Goal: Task Accomplishment & Management: Use online tool/utility

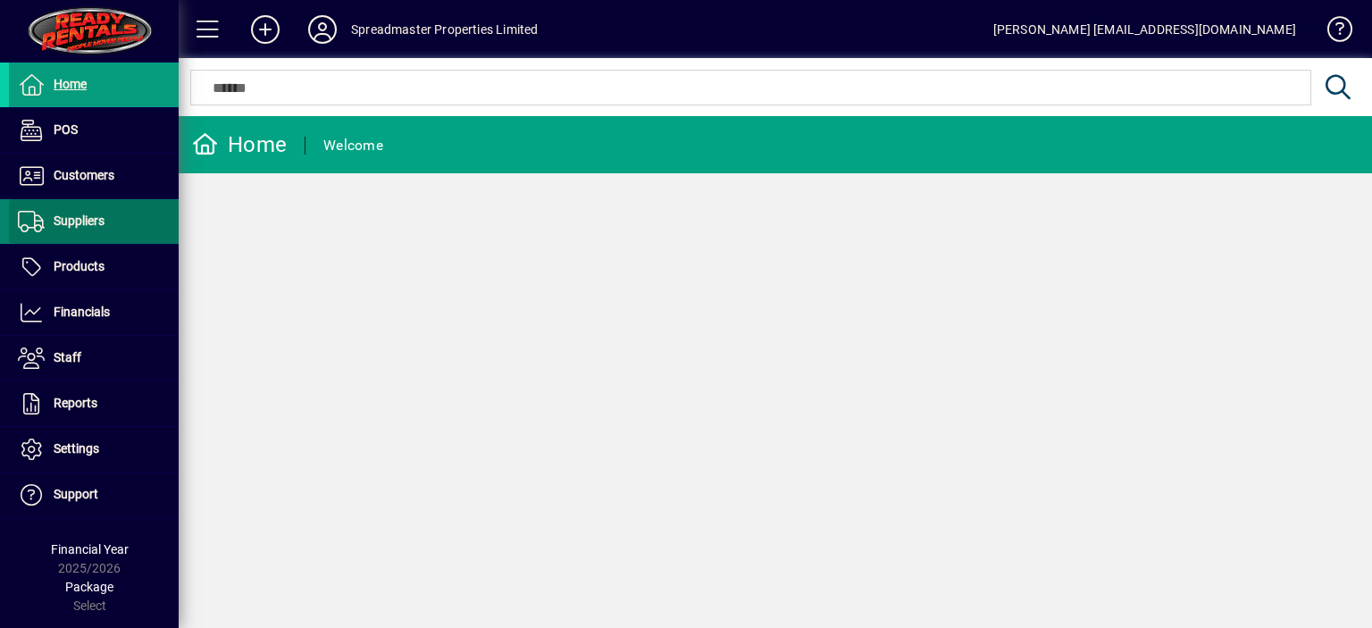
click at [79, 217] on span "Suppliers" at bounding box center [79, 221] width 51 height 14
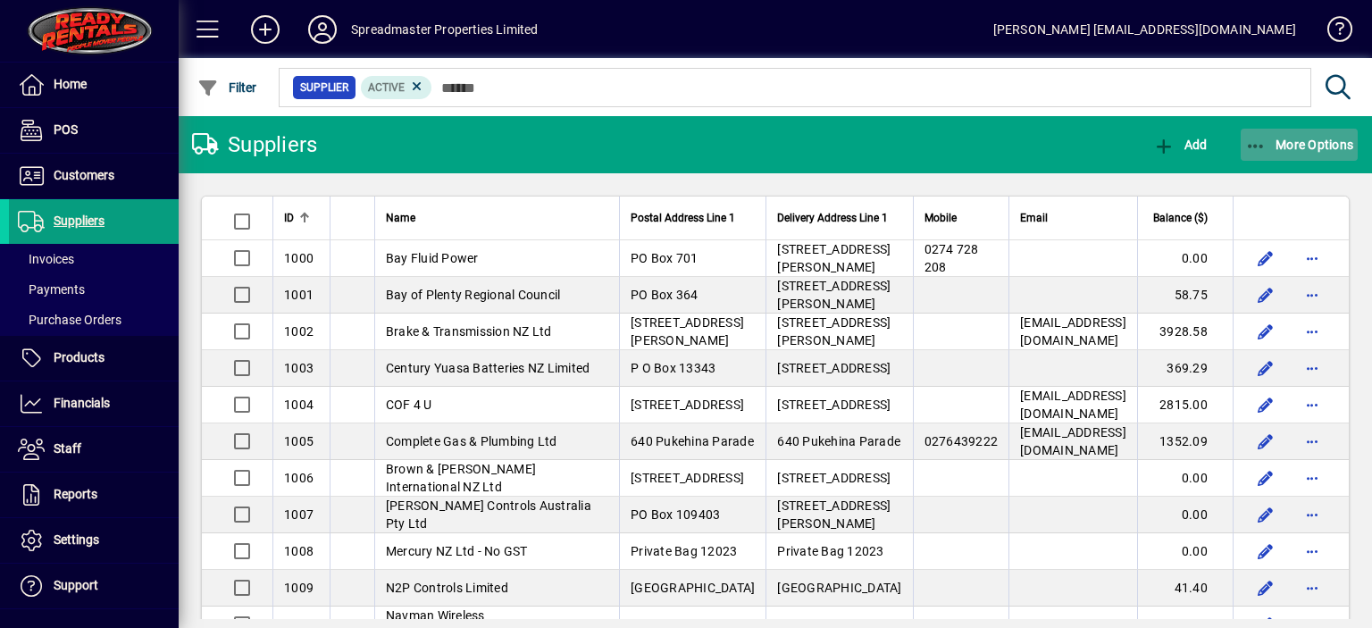
click at [1287, 146] on span "More Options" at bounding box center [1299, 145] width 109 height 14
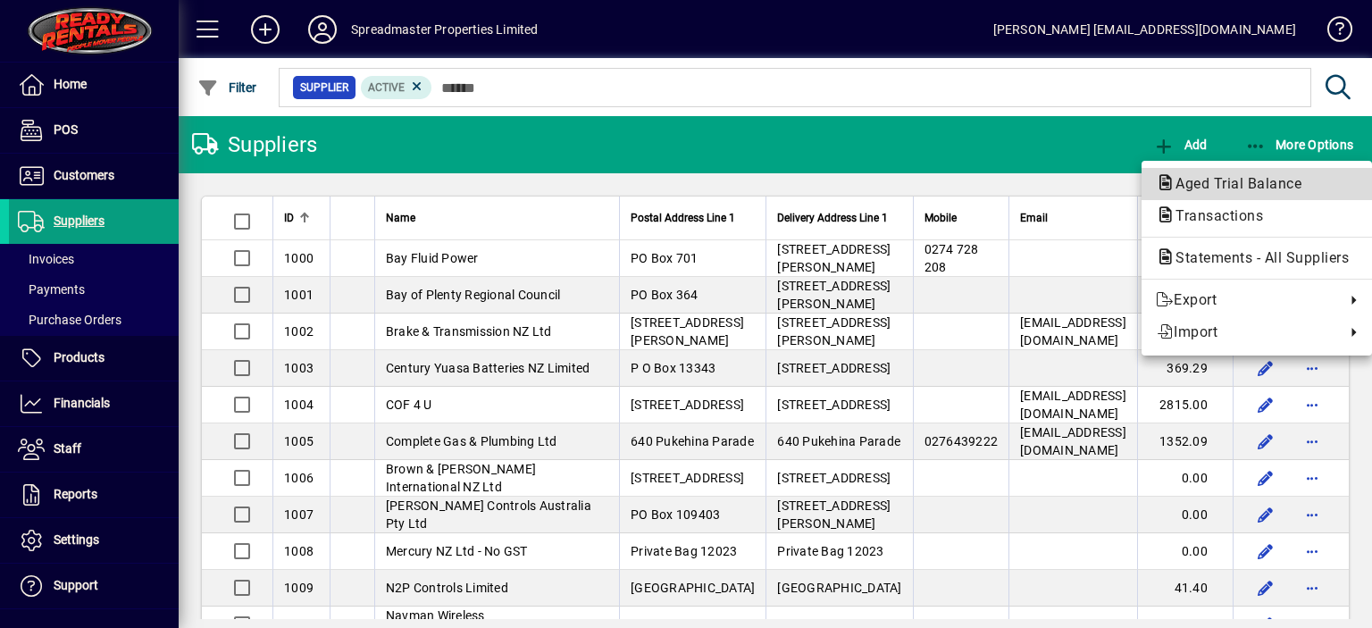
click at [1204, 185] on span "Aged Trial Balance" at bounding box center [1233, 183] width 155 height 17
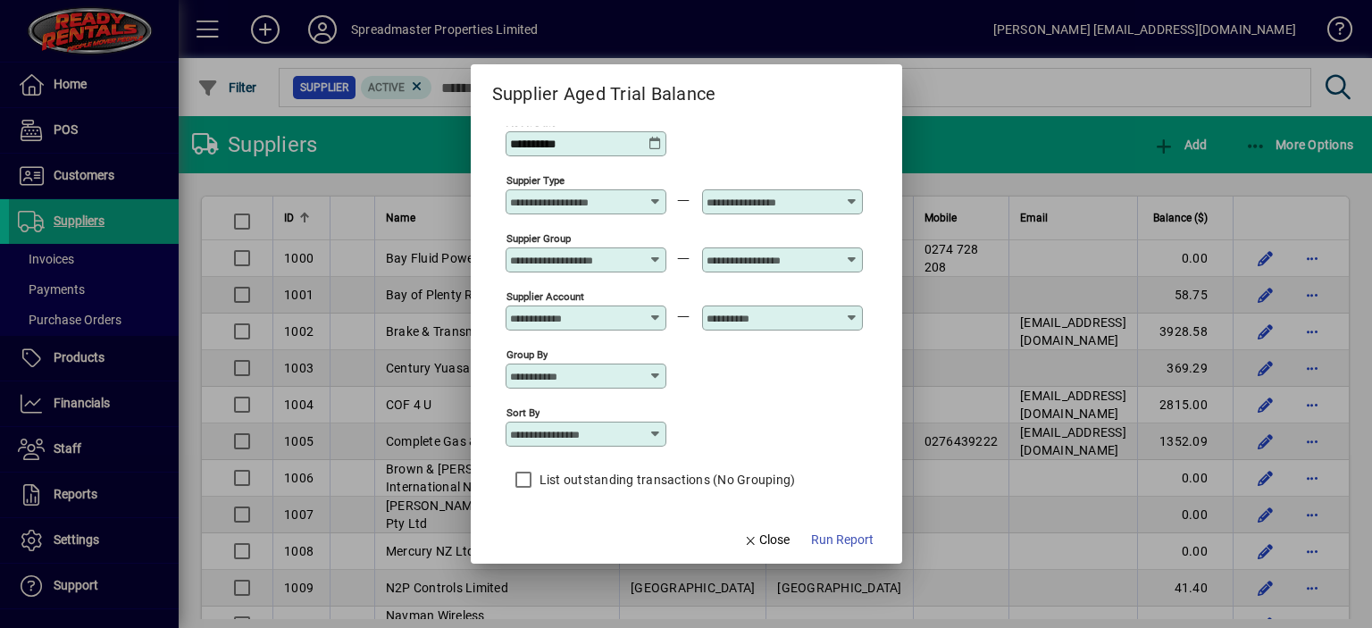
scroll to position [15, 0]
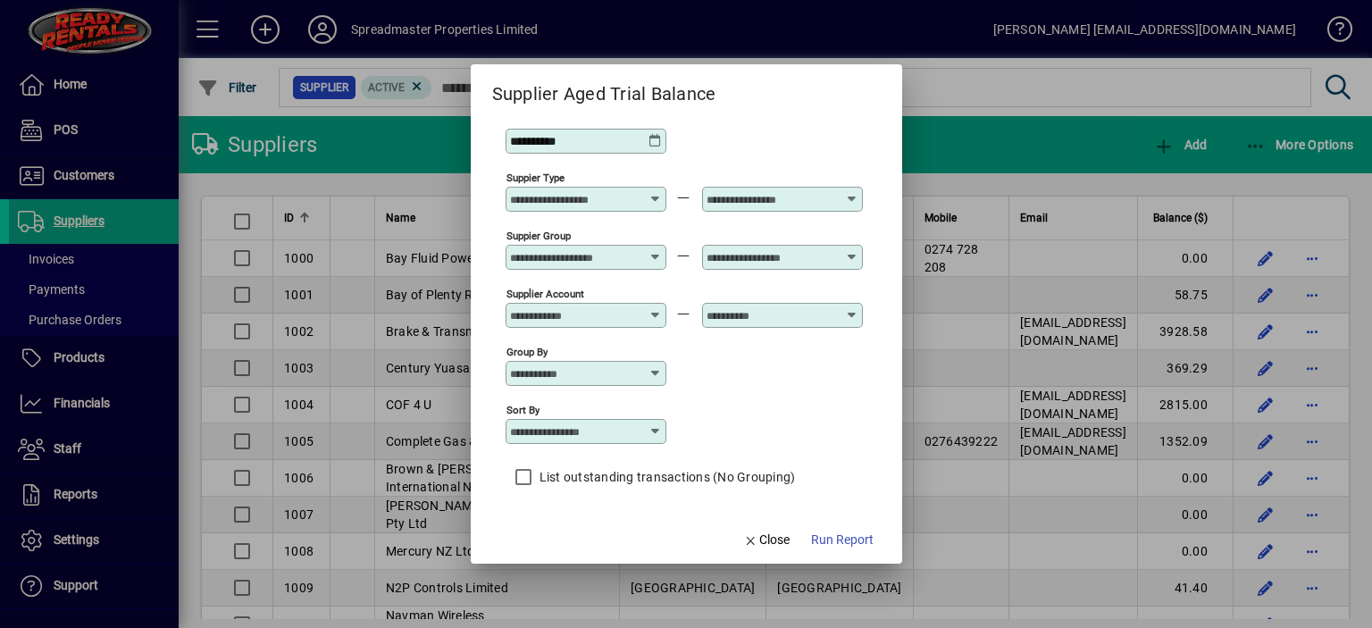
click at [657, 427] on icon at bounding box center [656, 431] width 14 height 14
drag, startPoint x: 576, startPoint y: 540, endPoint x: 690, endPoint y: 536, distance: 113.5
click at [576, 539] on div "Supplier Name" at bounding box center [562, 540] width 86 height 19
type input "**********"
click at [834, 535] on span "Run Report" at bounding box center [842, 540] width 63 height 19
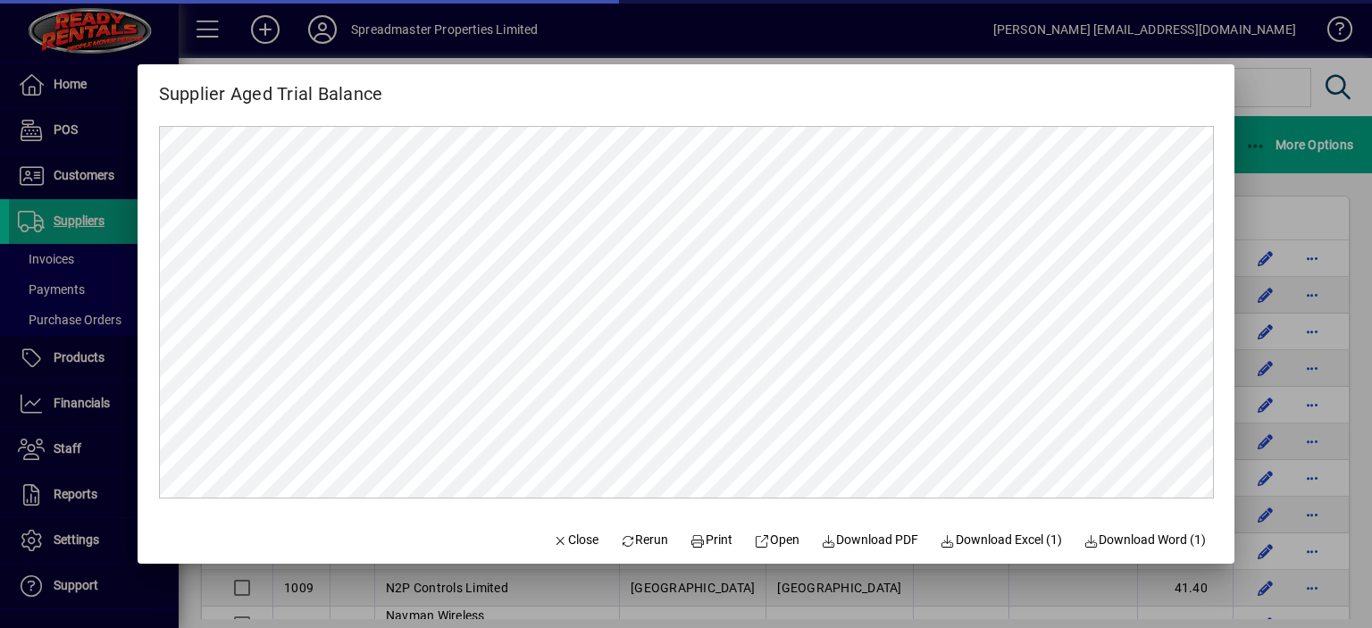
scroll to position [0, 0]
click at [559, 542] on span "Close" at bounding box center [575, 540] width 46 height 19
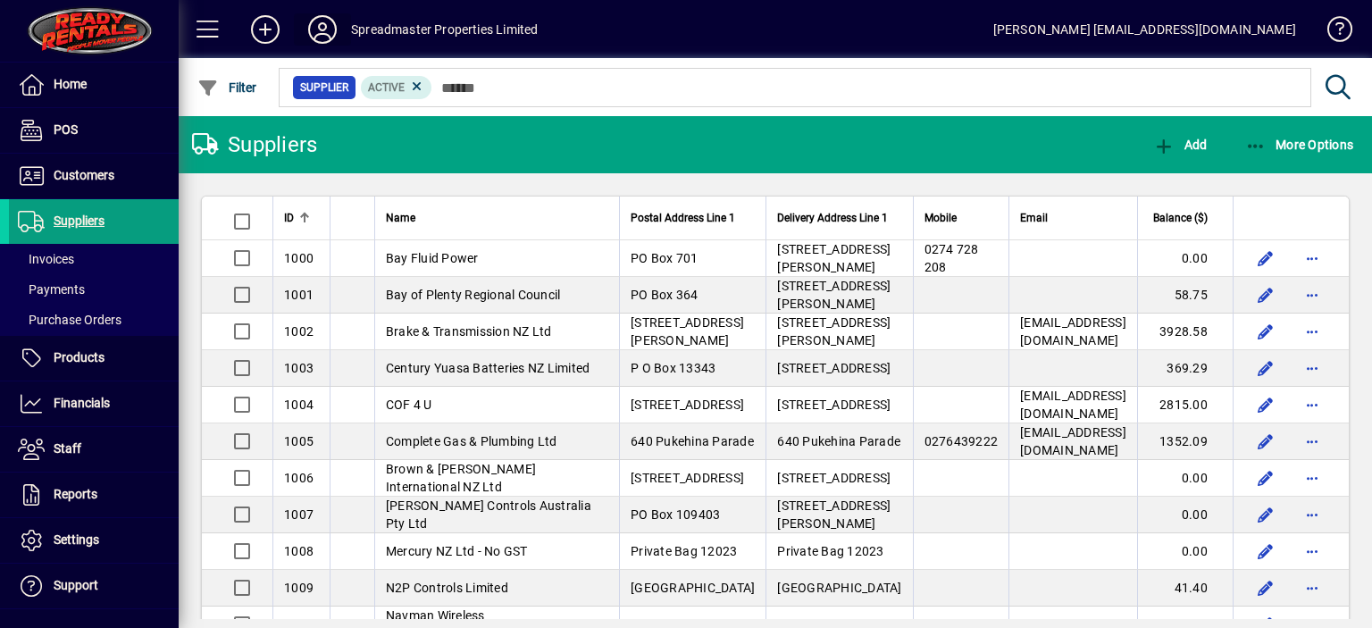
click at [318, 22] on icon at bounding box center [323, 29] width 36 height 29
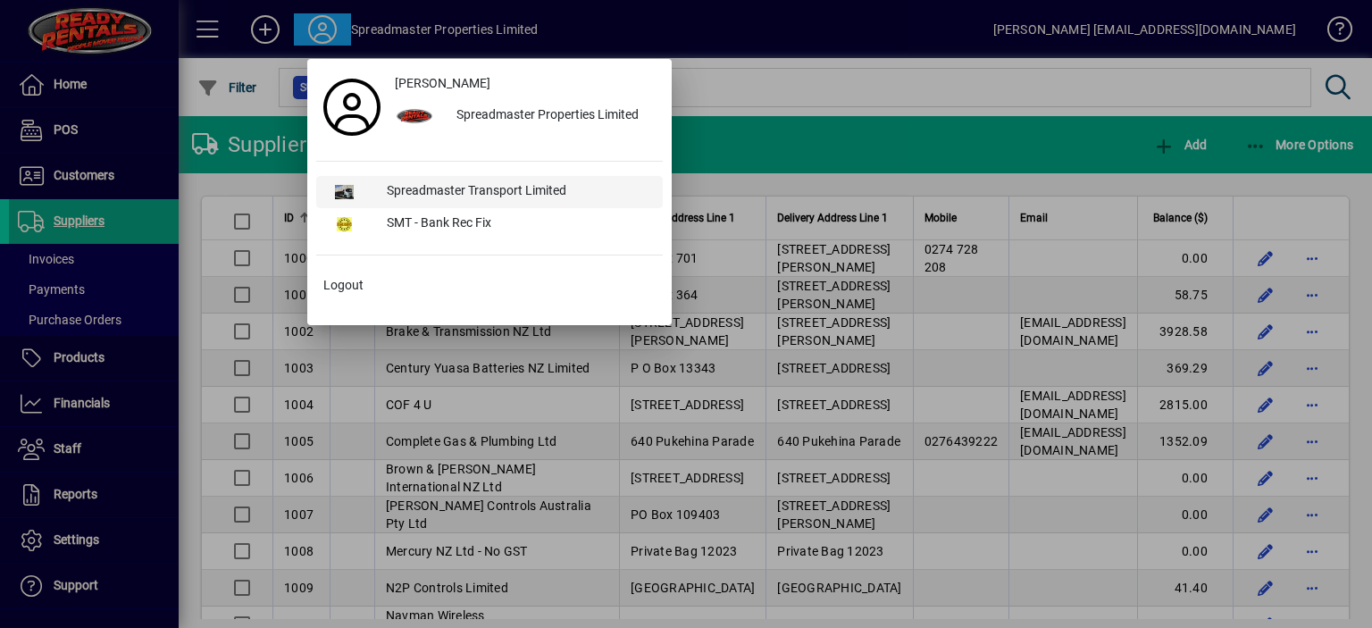
click at [438, 190] on div "Spreadmaster Transport Limited" at bounding box center [518, 192] width 290 height 32
